Goal: Register for event/course

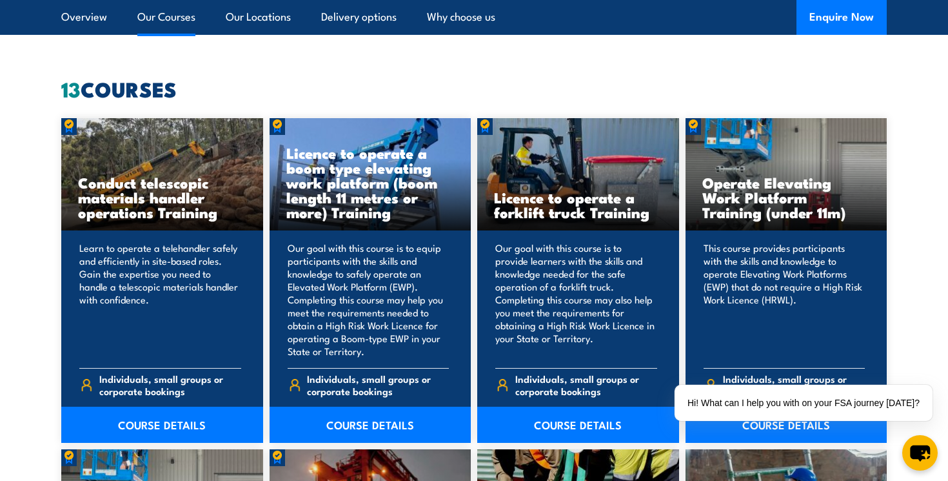
scroll to position [981, 0]
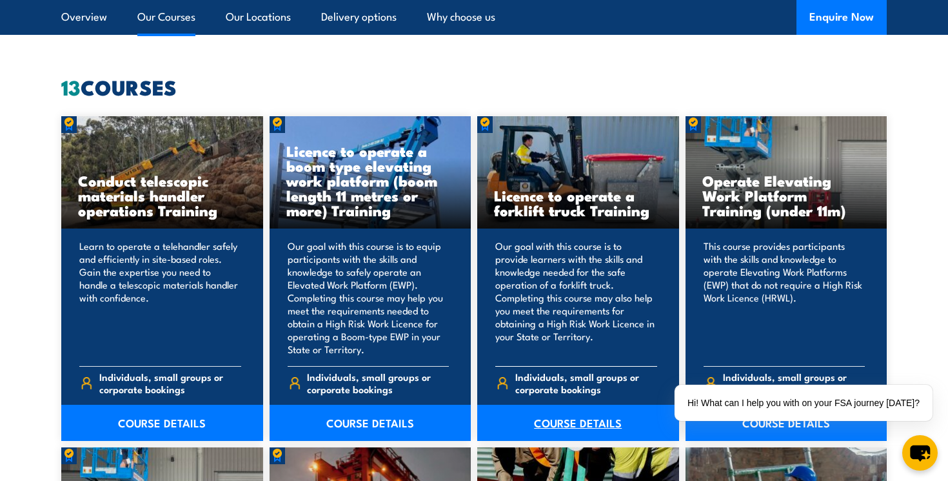
click at [553, 428] on link "COURSE DETAILS" at bounding box center [578, 423] width 202 height 36
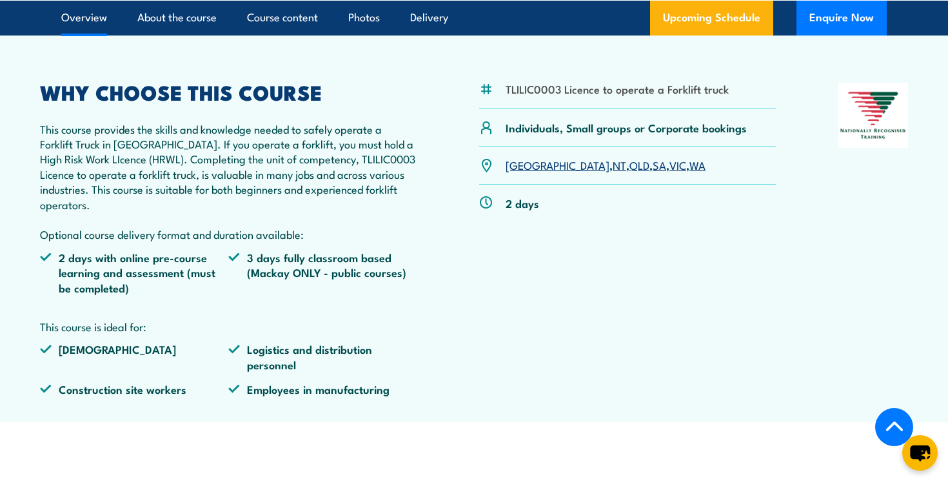
scroll to position [394, 0]
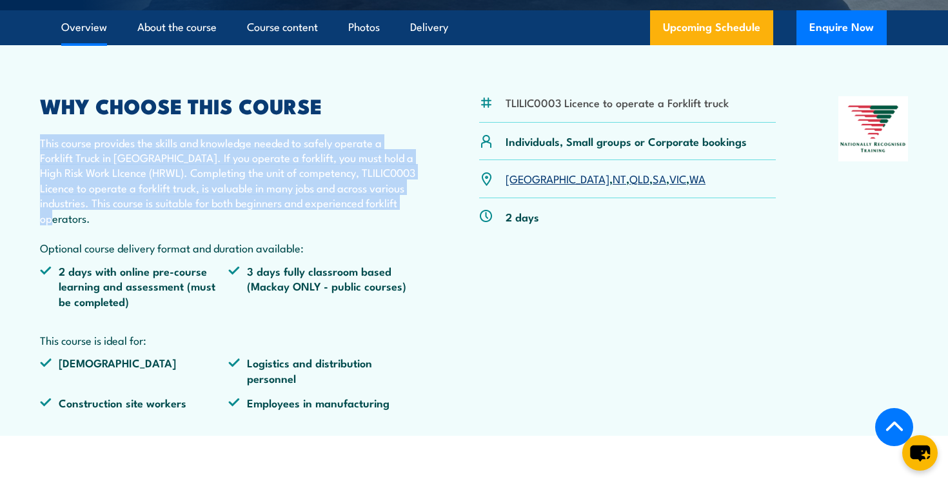
drag, startPoint x: 39, startPoint y: 143, endPoint x: 92, endPoint y: 219, distance: 92.3
click at [92, 219] on article "TLILIC0003 Licence to operate a Forklift truck Individuals, Small groups or Cor…" at bounding box center [474, 240] width 903 height 390
copy p "This course provides the skills and knowledge needed to safely operate a Forkli…"
